Goal: Task Accomplishment & Management: Manage account settings

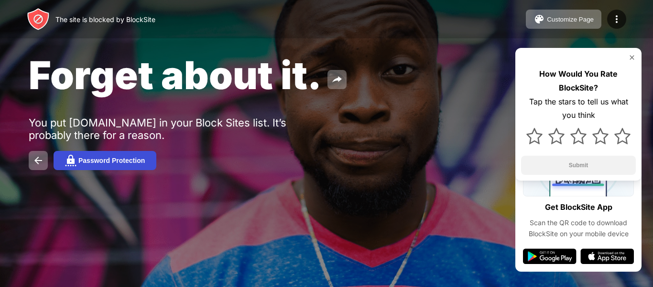
click at [94, 163] on div "Password Protection" at bounding box center [111, 160] width 66 height 8
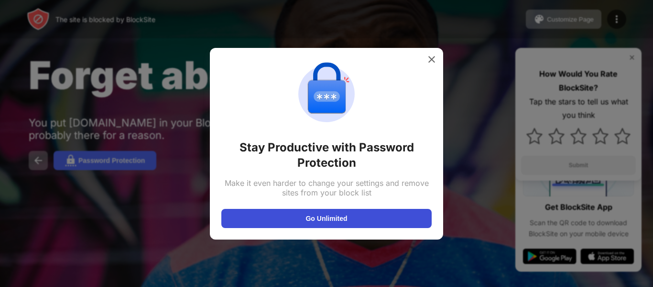
click at [294, 224] on button "Go Unlimited" at bounding box center [326, 218] width 210 height 19
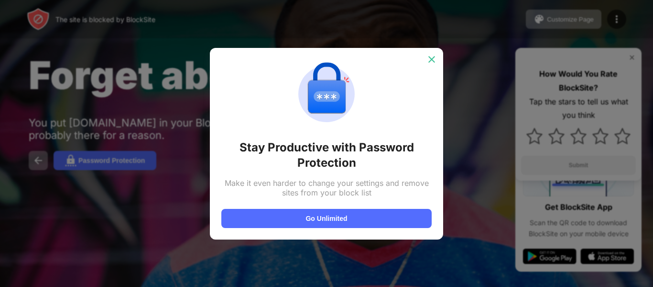
click at [433, 56] on img at bounding box center [432, 60] width 10 height 10
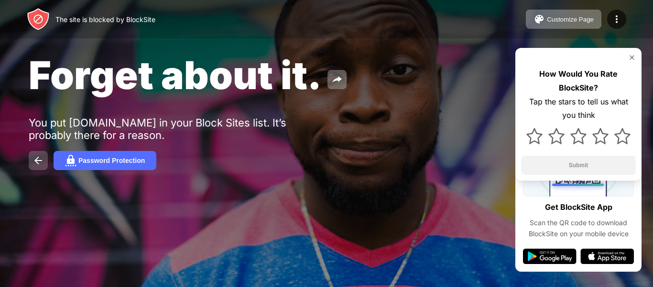
click at [41, 161] on img at bounding box center [38, 159] width 11 height 11
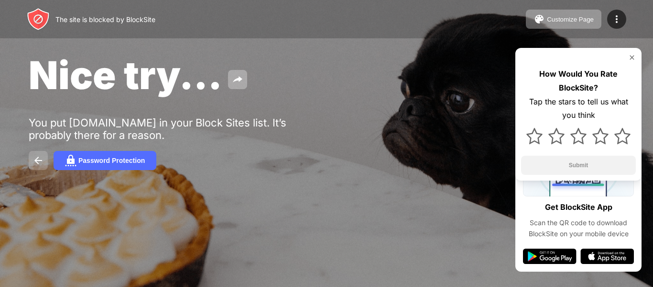
click at [33, 157] on img at bounding box center [38, 159] width 11 height 11
click at [35, 154] on button at bounding box center [38, 160] width 19 height 19
click at [39, 157] on img at bounding box center [38, 159] width 11 height 11
click at [36, 166] on div at bounding box center [142, 220] width 226 height 109
click at [41, 157] on img at bounding box center [38, 159] width 11 height 11
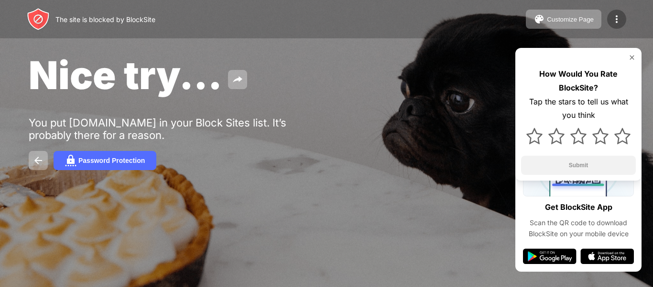
click at [617, 15] on img at bounding box center [616, 18] width 11 height 11
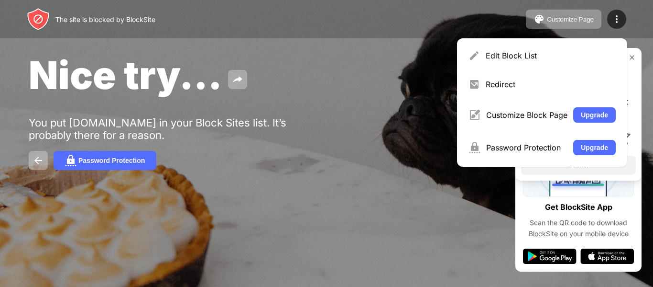
click at [558, 55] on div "Edit Block List" at bounding box center [551, 56] width 130 height 10
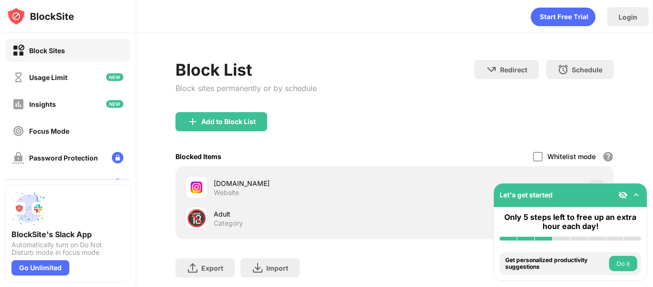
scroll to position [48, 0]
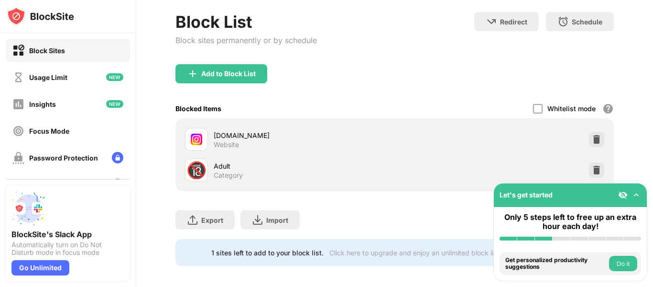
click at [526, 101] on div "Blocked Items Whitelist mode Block all websites except for those in your whitel…" at bounding box center [395, 109] width 439 height 20
click at [533, 104] on div at bounding box center [538, 109] width 10 height 10
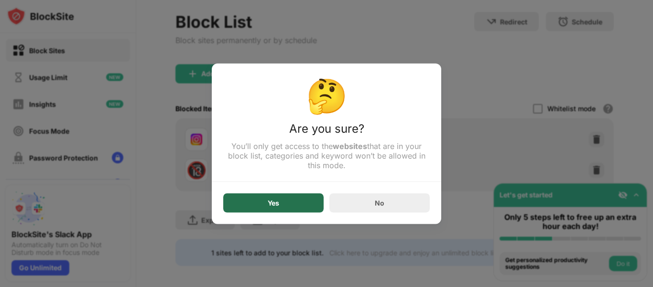
click at [308, 212] on div "Yes" at bounding box center [273, 202] width 100 height 19
